Goal: Check status: Check status

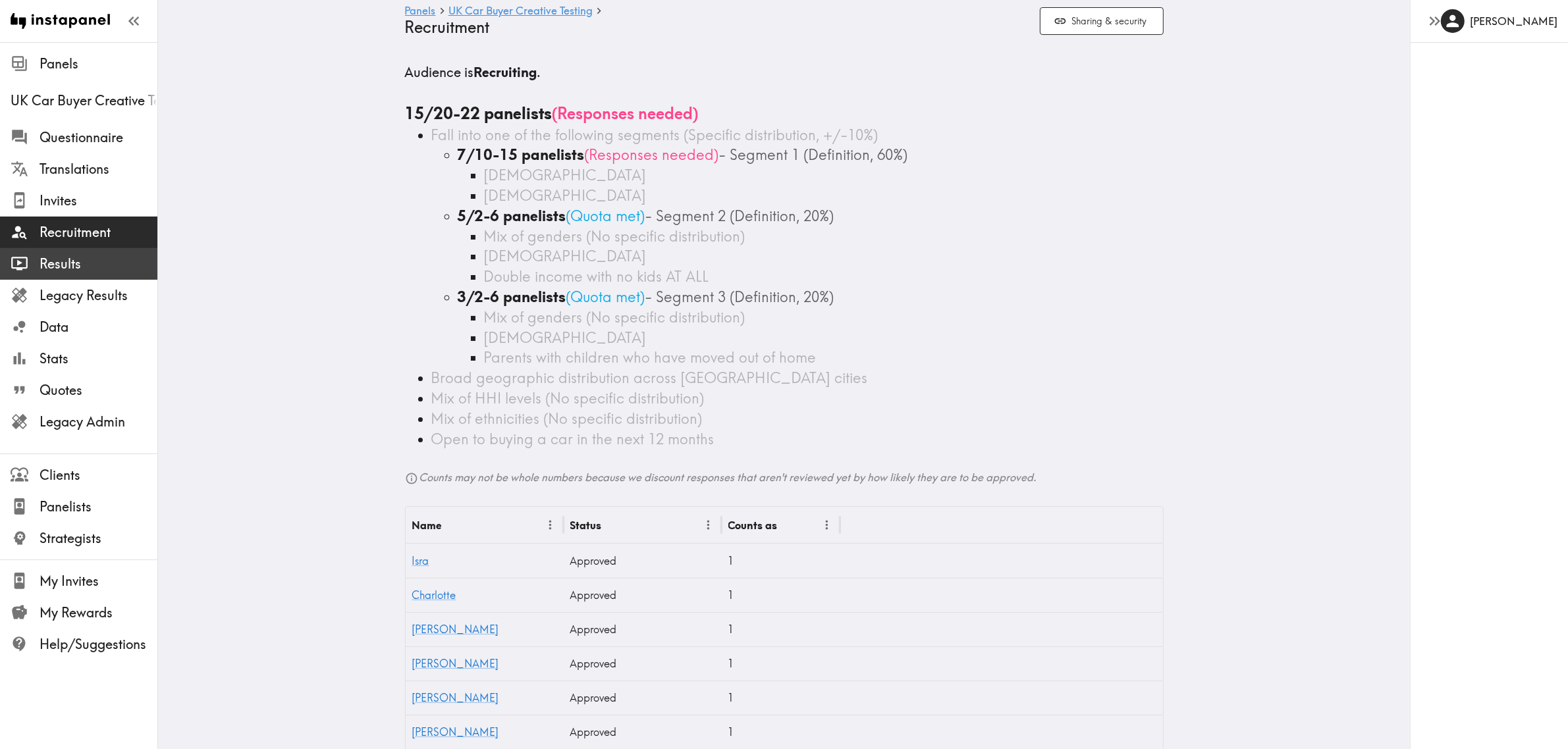
click at [73, 262] on span "Results" at bounding box center [98, 264] width 118 height 18
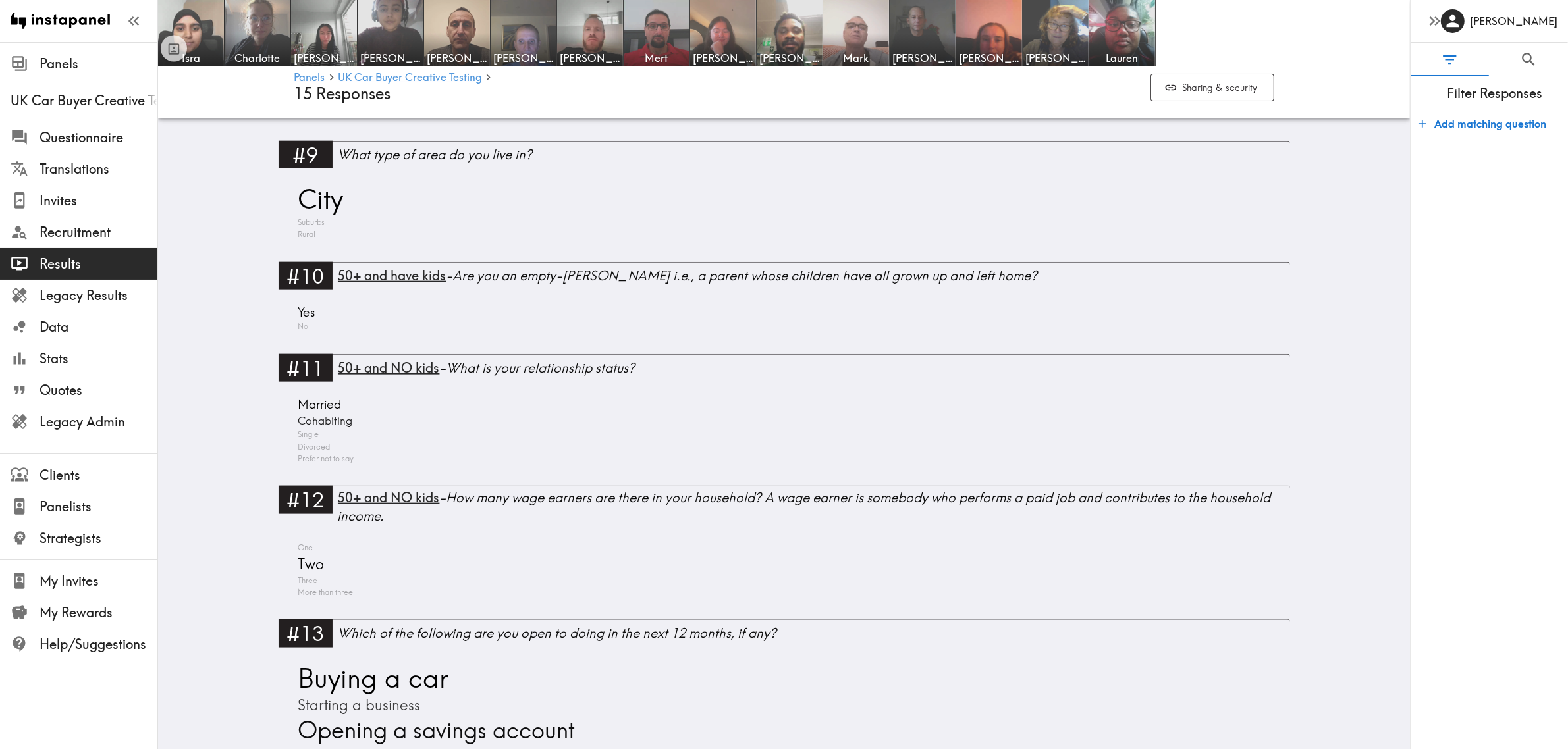
scroll to position [2056, 0]
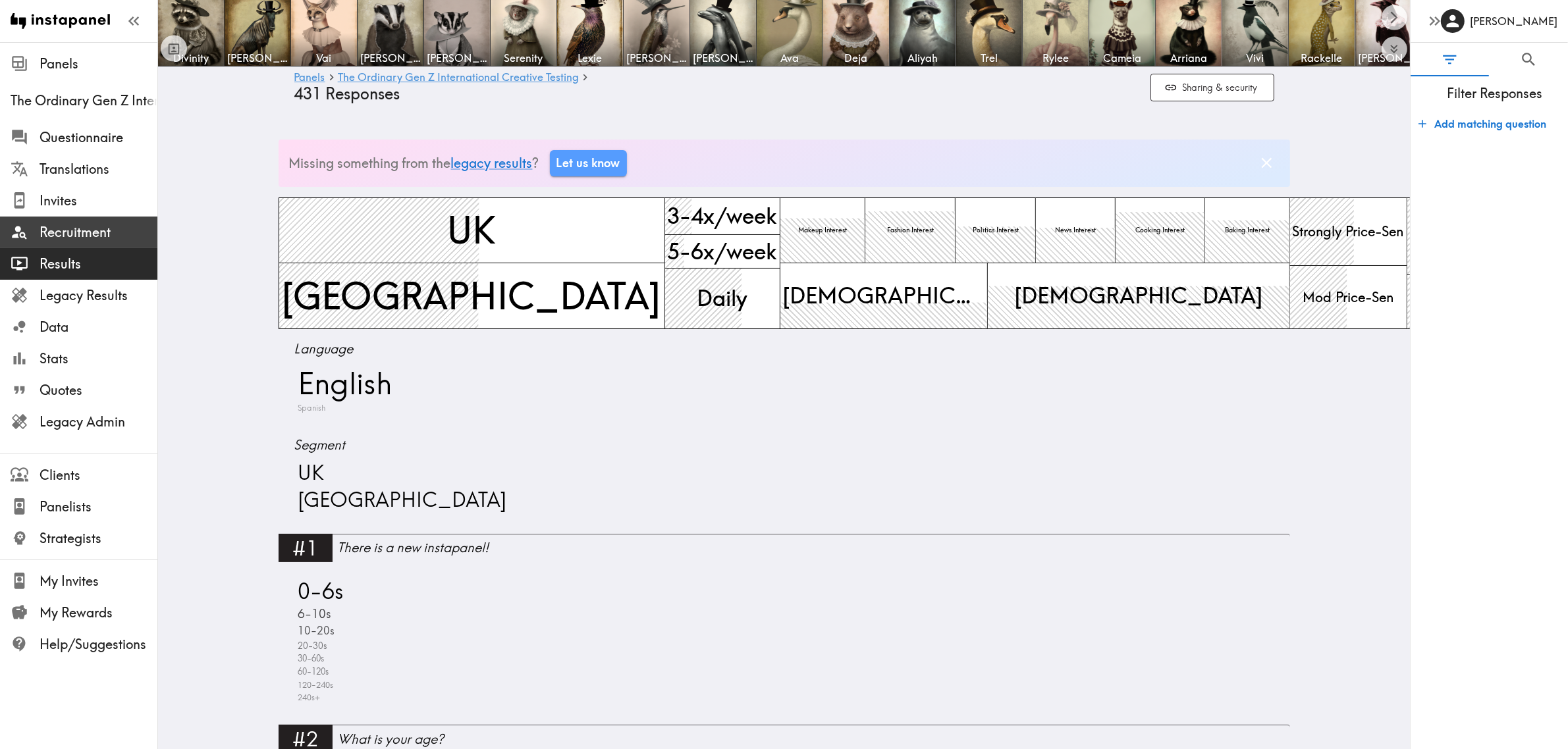
click at [80, 241] on span "Recruitment" at bounding box center [98, 232] width 118 height 24
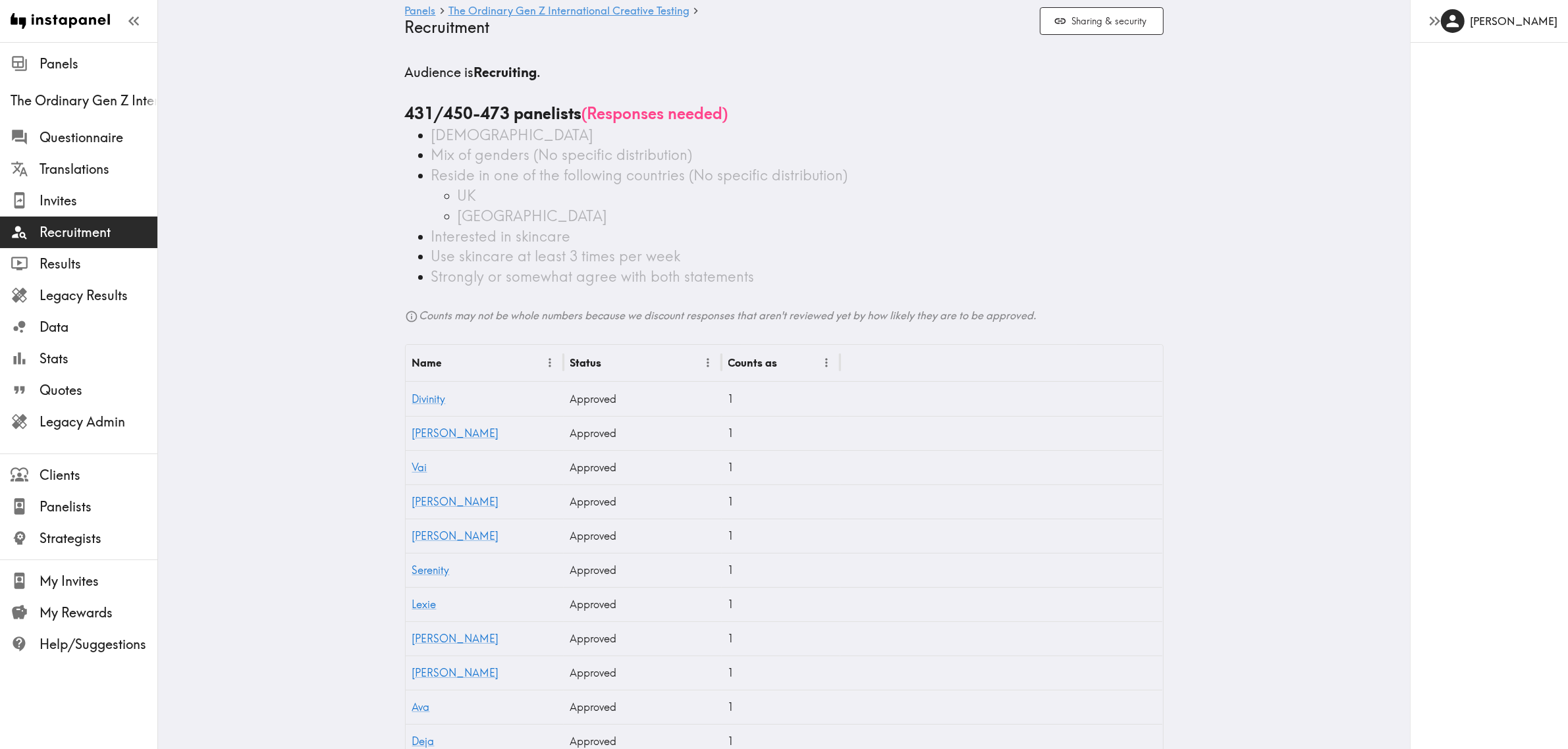
click at [72, 257] on span "Results" at bounding box center [98, 264] width 118 height 18
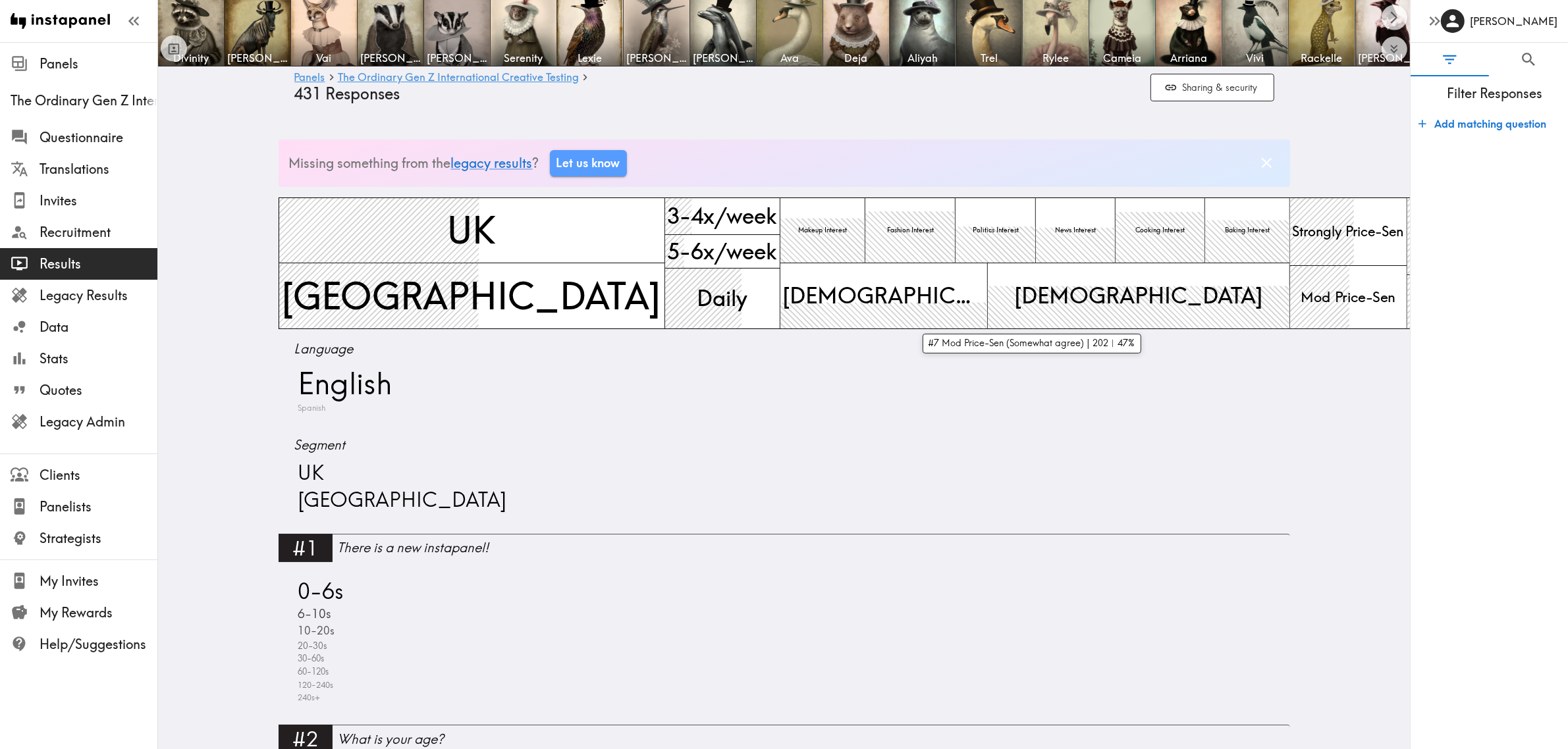
click at [1298, 296] on span "Mod Price-Sen" at bounding box center [1349, 296] width 100 height 25
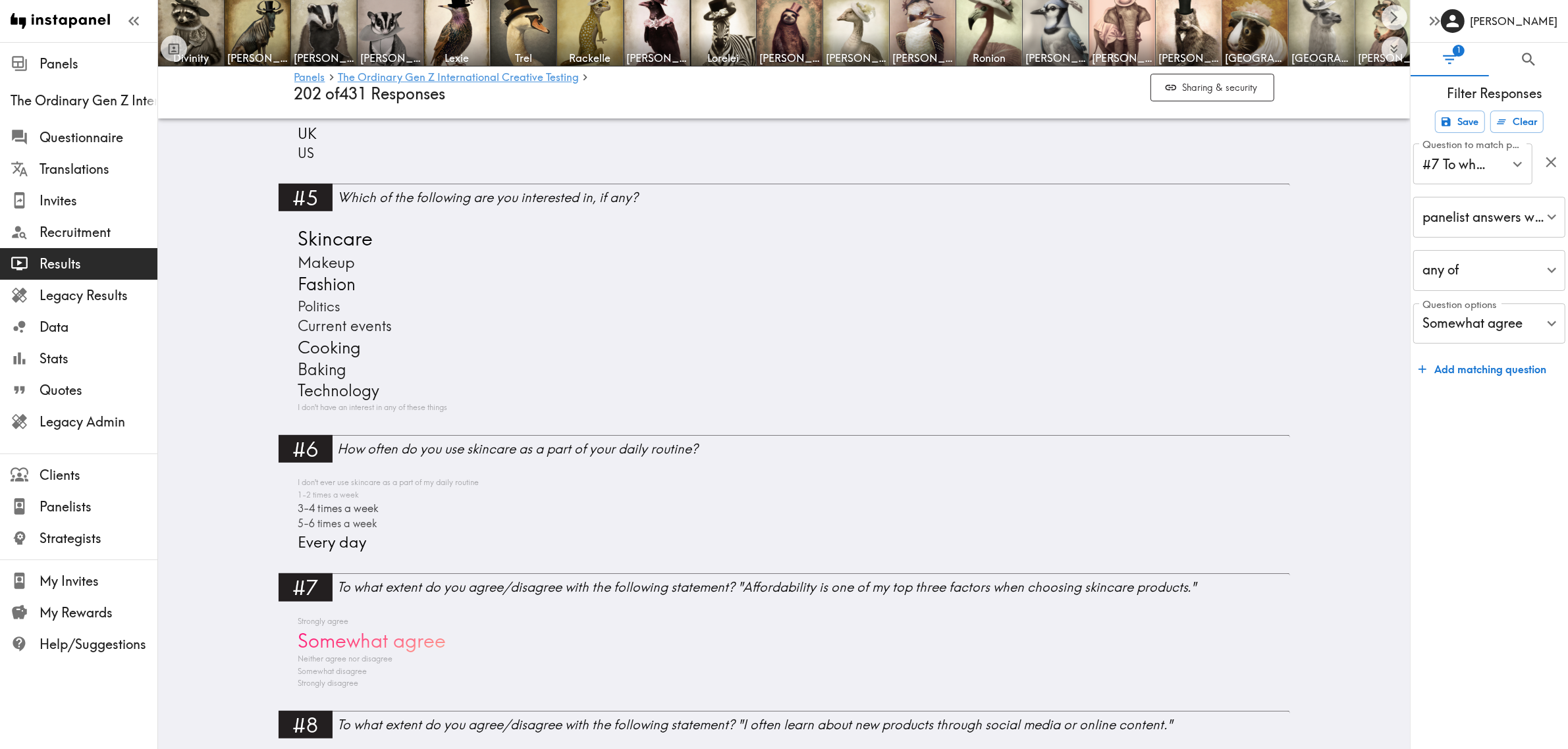
scroll to position [987, 0]
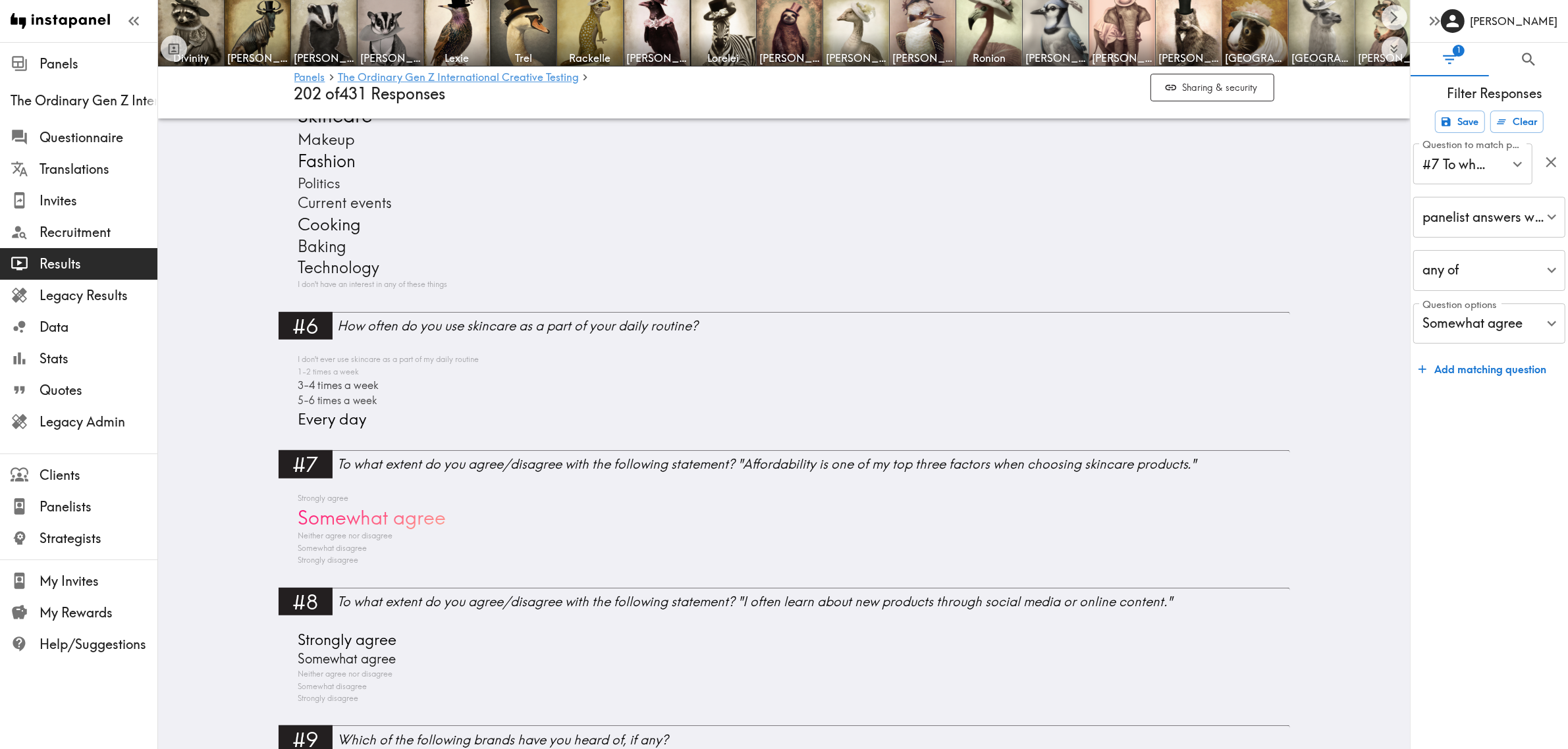
click at [1441, 15] on icon "button" at bounding box center [1435, 21] width 18 height 18
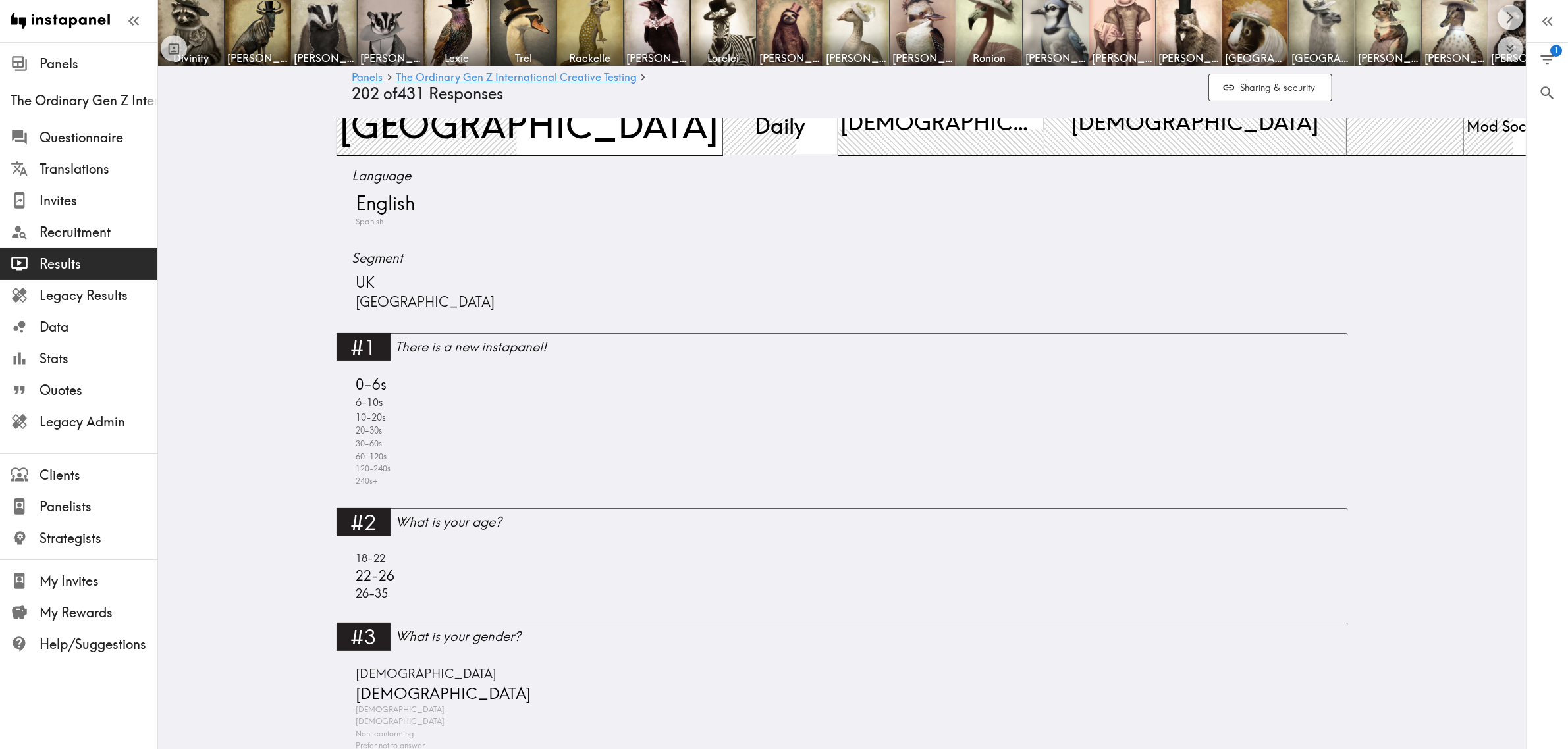
scroll to position [0, 0]
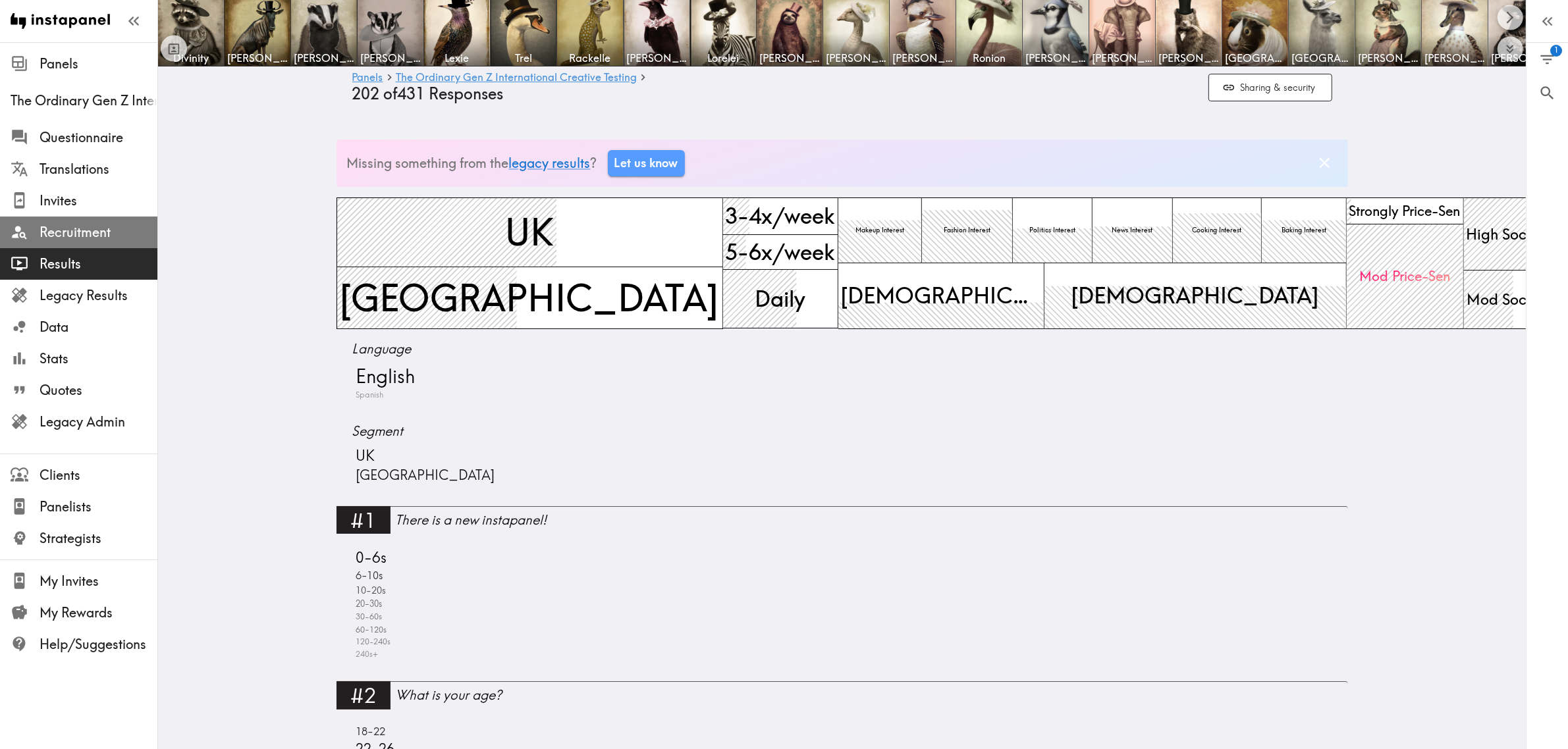
click at [83, 224] on span "Recruitment" at bounding box center [98, 232] width 118 height 18
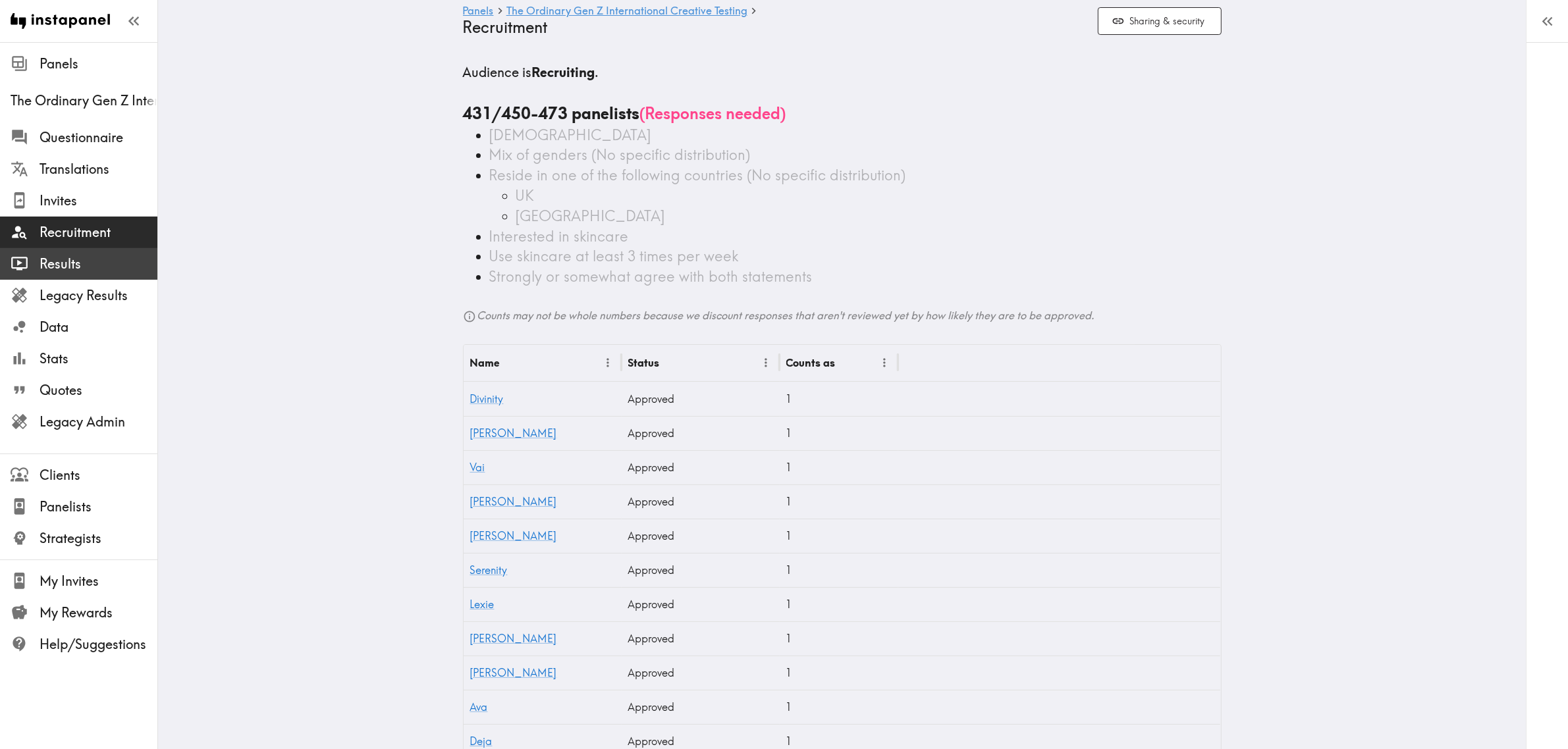
click at [90, 260] on span "Results" at bounding box center [98, 264] width 118 height 18
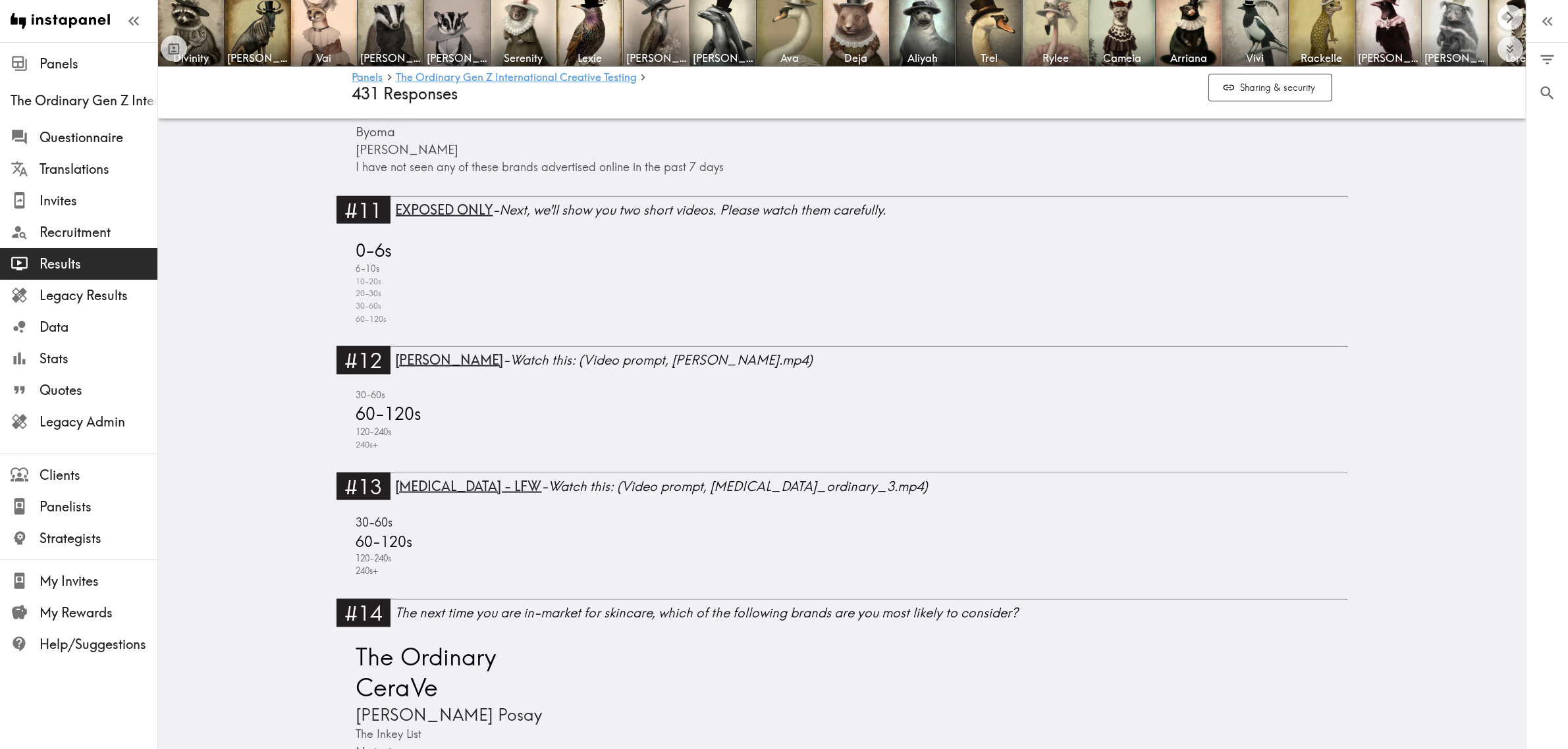
scroll to position [2222, 0]
click at [367, 258] on span "0-6s" at bounding box center [373, 250] width 39 height 25
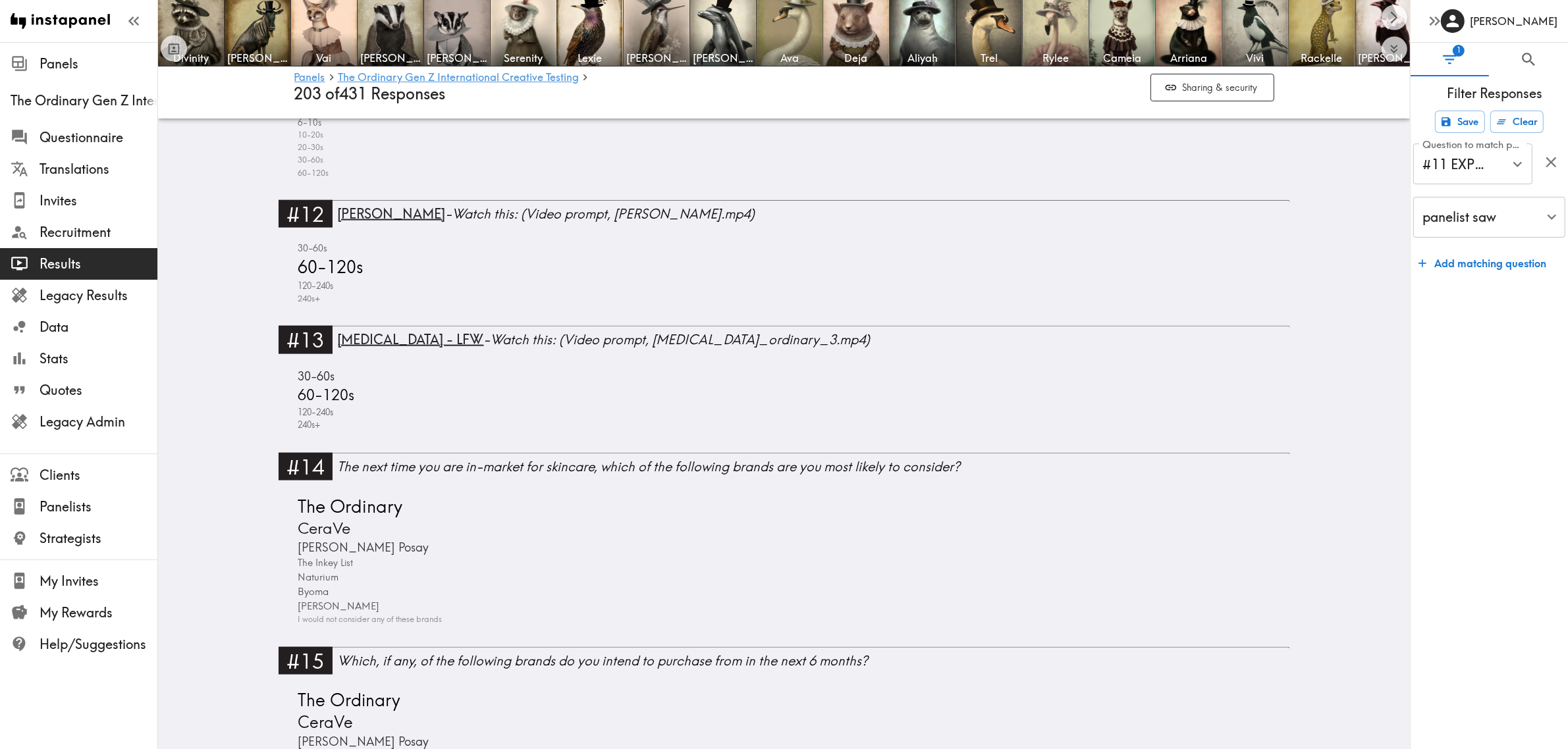
scroll to position [1948, 0]
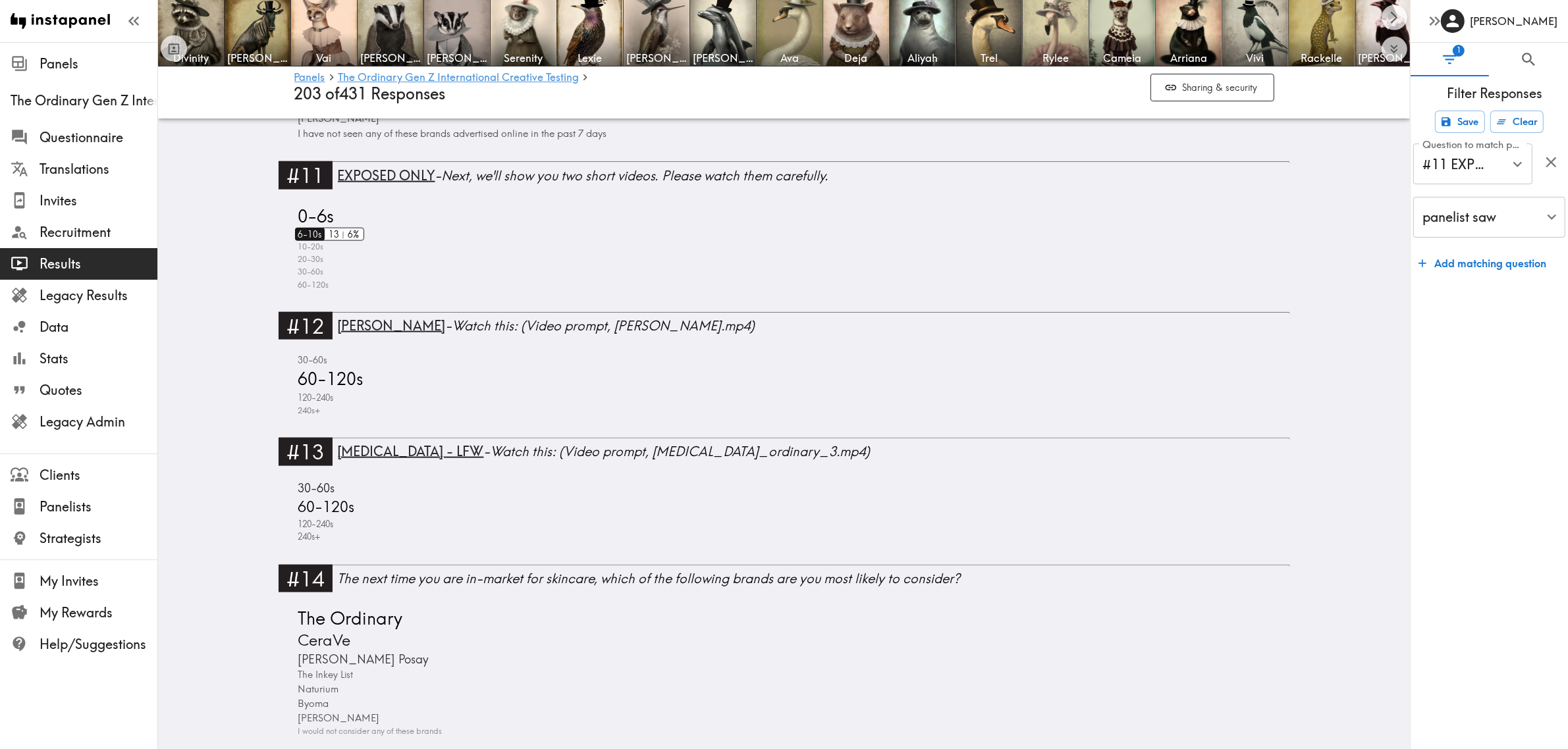
click at [304, 234] on span "6-10s" at bounding box center [308, 234] width 27 height 13
click at [310, 244] on span "10-20s" at bounding box center [309, 246] width 29 height 12
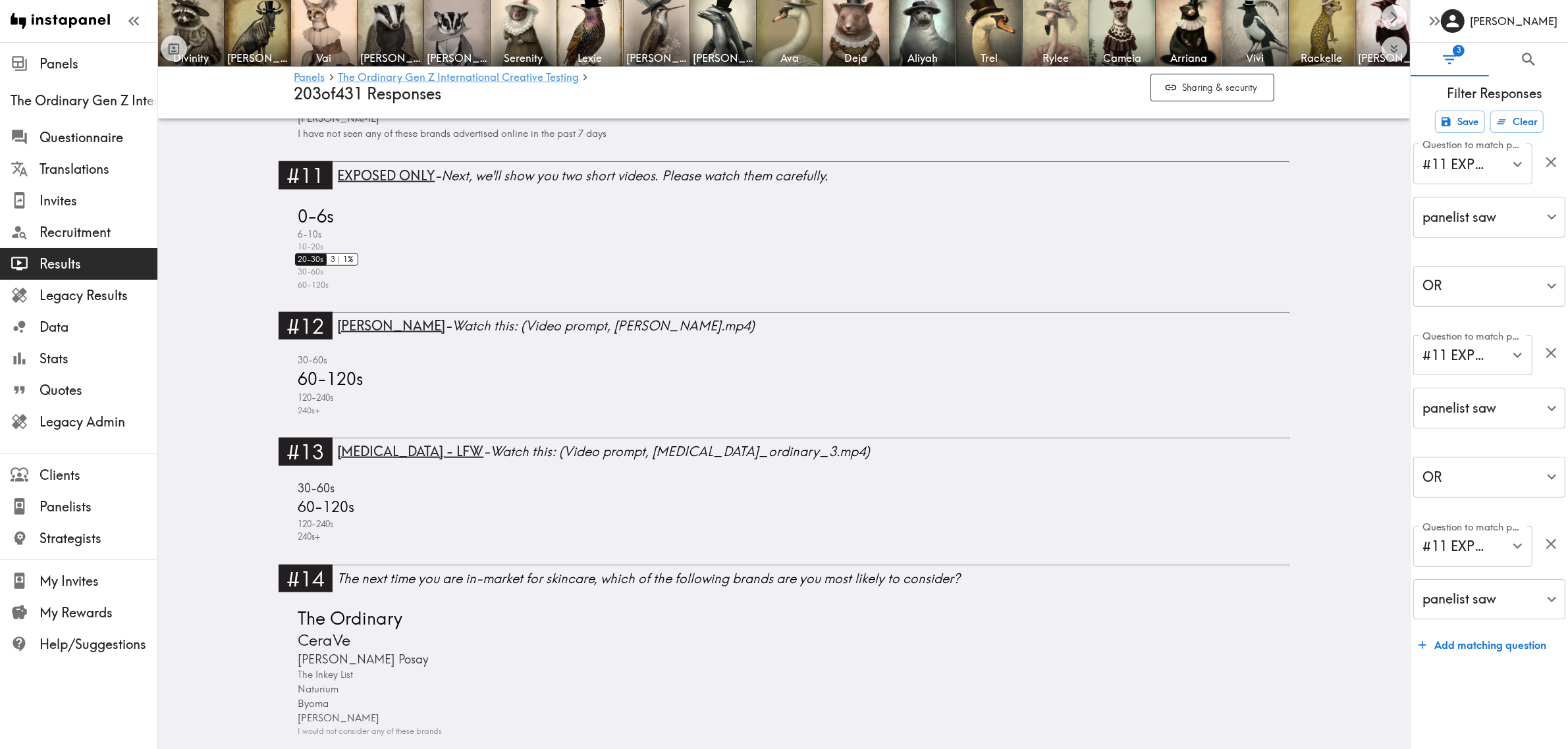
click at [304, 258] on span "20-30s" at bounding box center [309, 260] width 29 height 12
click at [307, 274] on span "30-60s" at bounding box center [309, 272] width 29 height 12
click at [314, 280] on span "60-120s" at bounding box center [312, 284] width 35 height 12
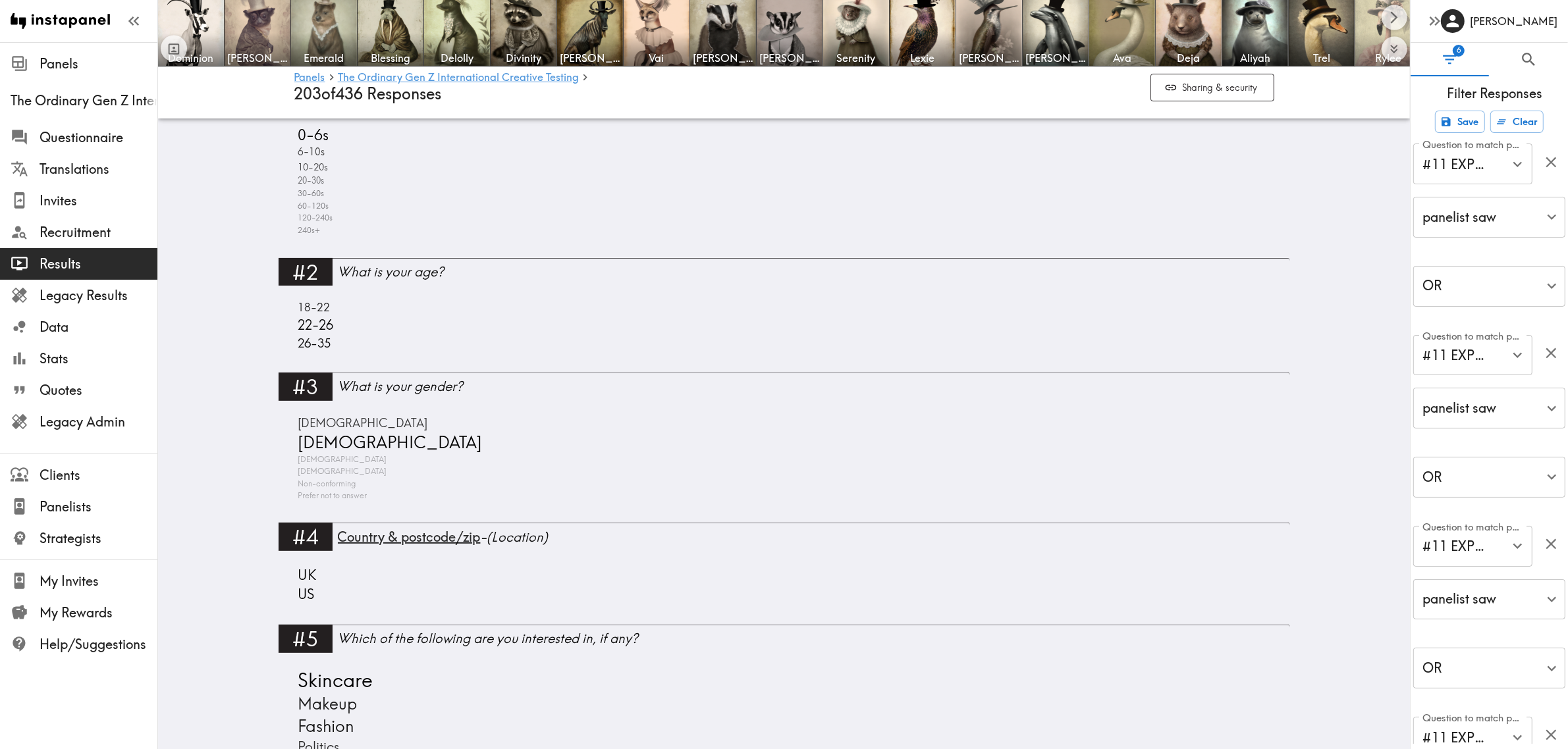
scroll to position [412, 0]
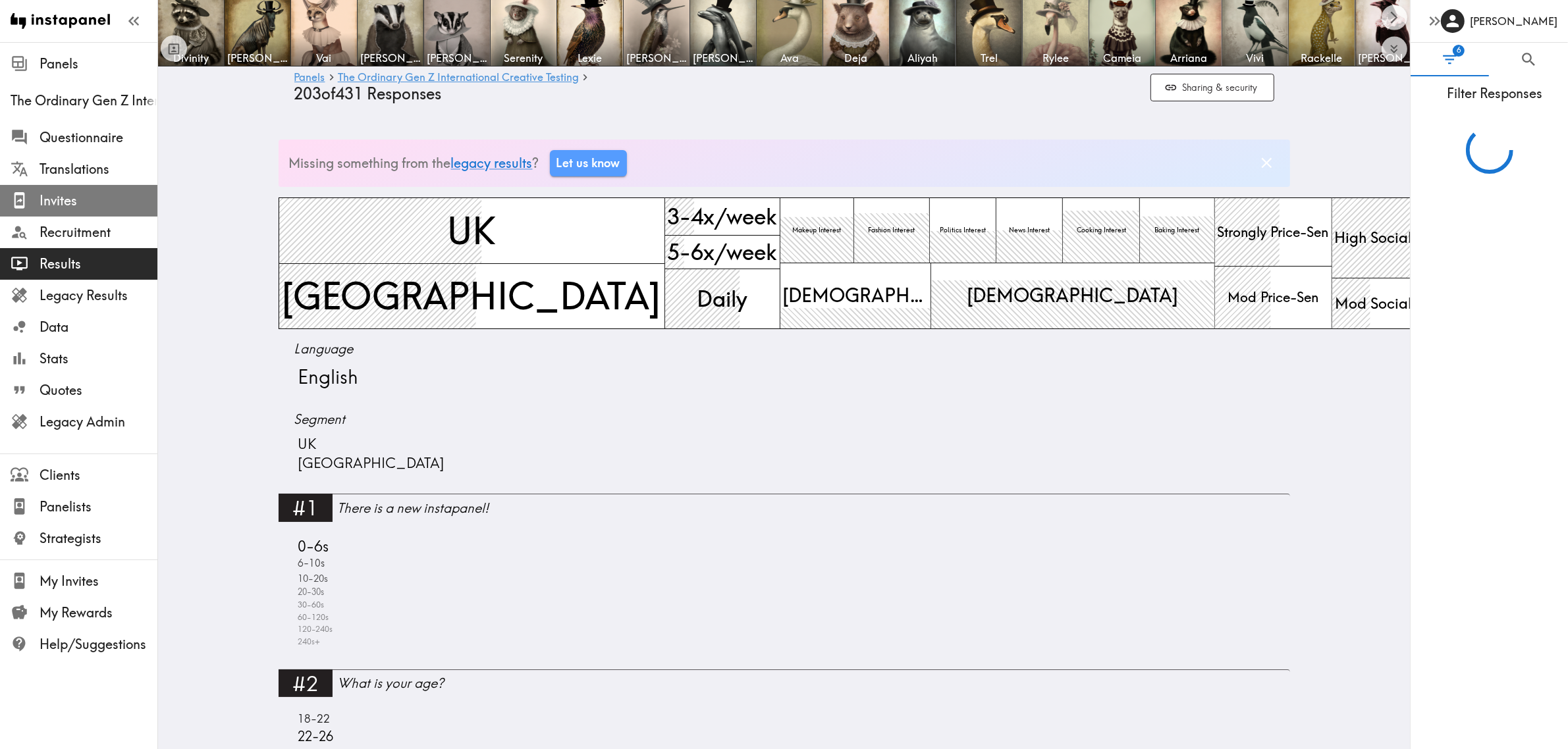
click at [44, 204] on span "Invites" at bounding box center [98, 200] width 118 height 18
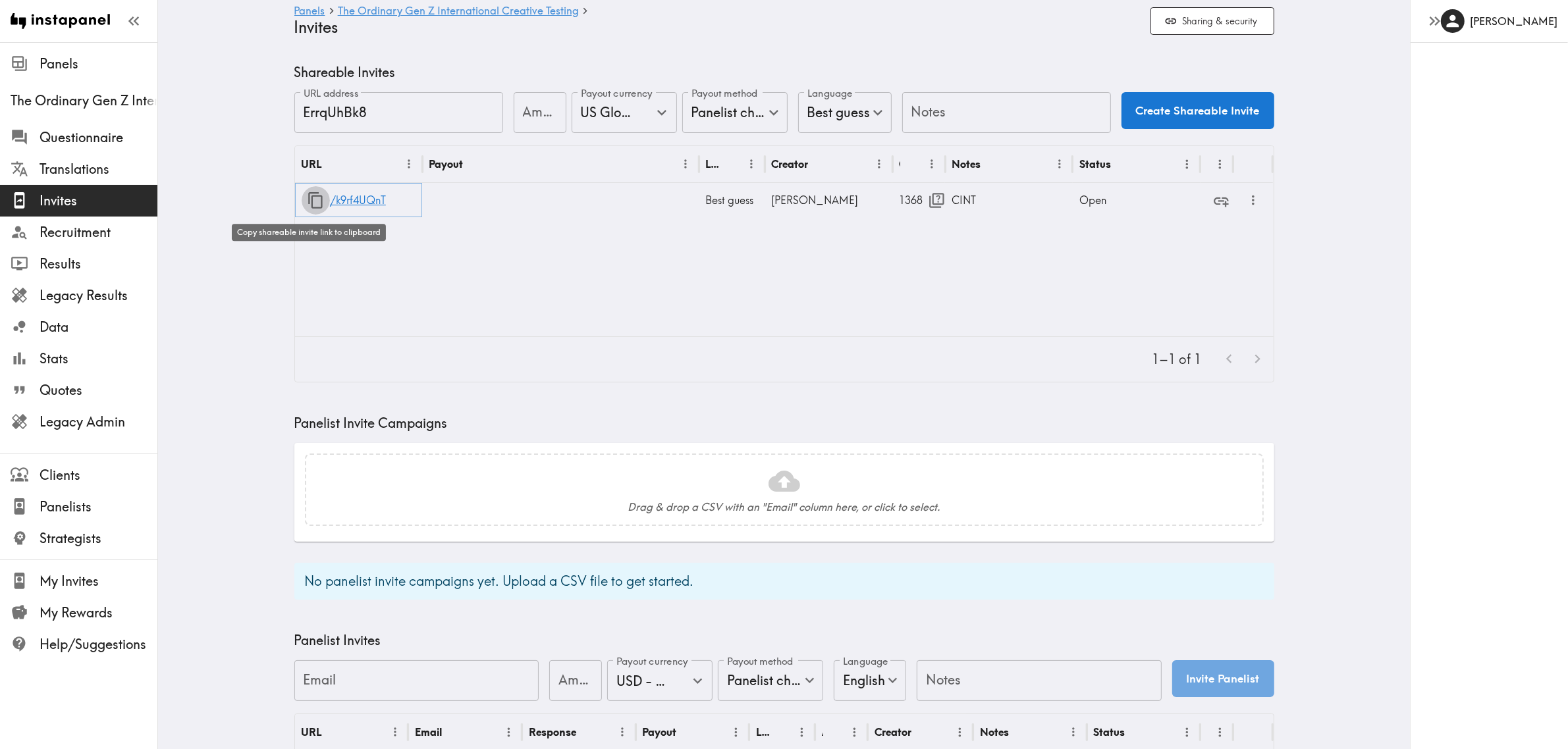
click at [311, 199] on icon "button" at bounding box center [316, 200] width 18 height 18
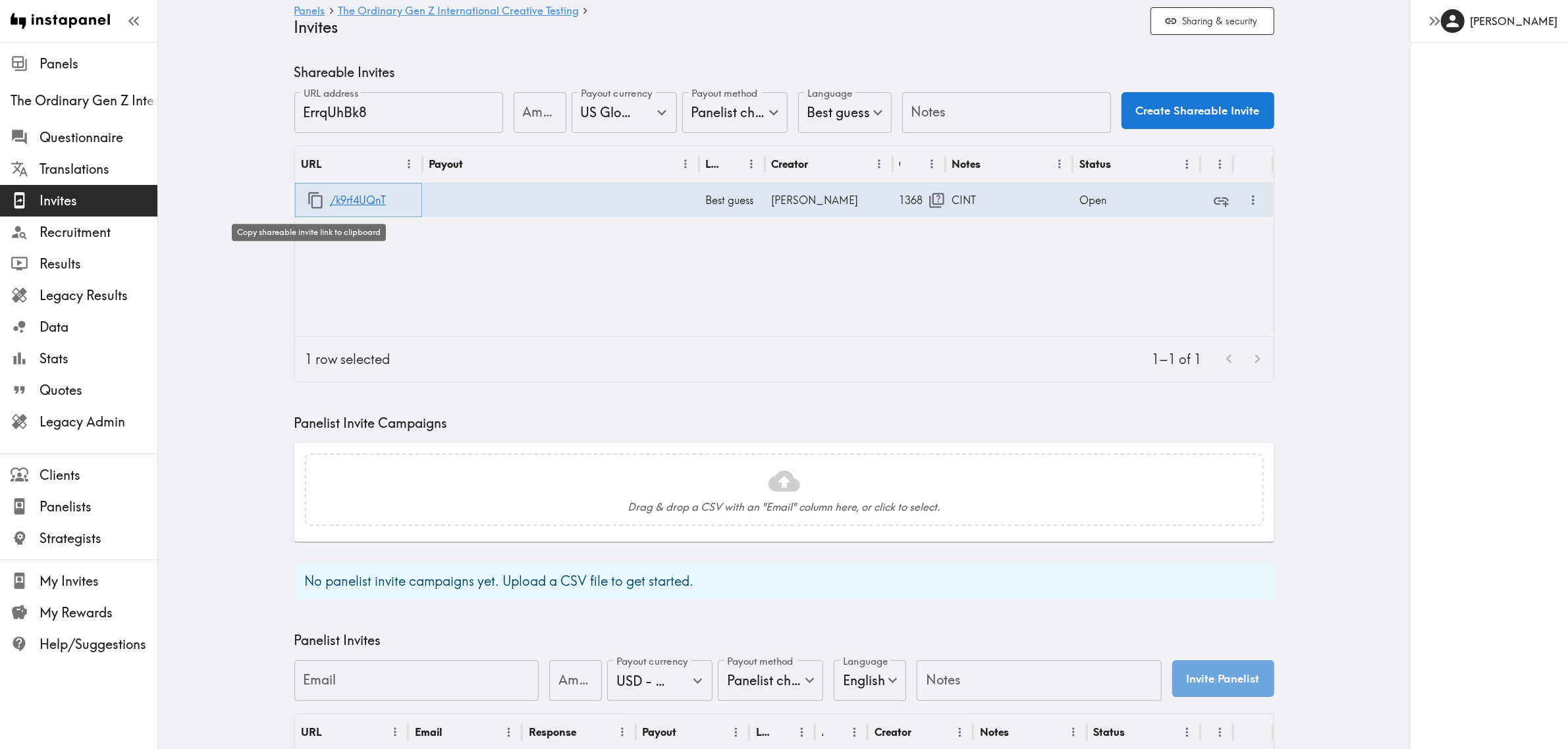
click at [307, 194] on icon "button" at bounding box center [316, 200] width 18 height 18
